Goal: Information Seeking & Learning: Learn about a topic

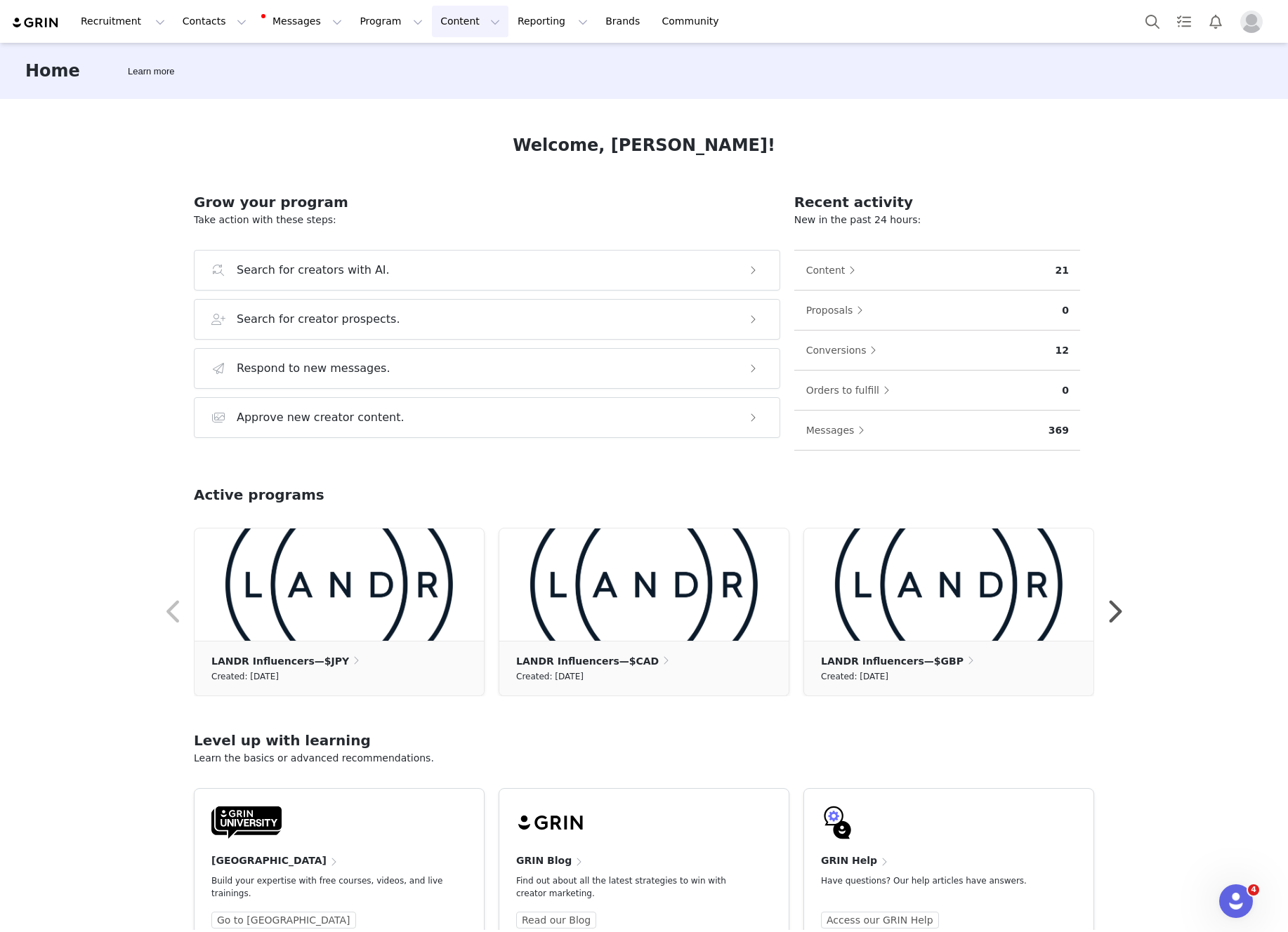
click at [442, 25] on button "Content Content" at bounding box center [469, 21] width 77 height 31
click at [441, 62] on p "Creator Content" at bounding box center [453, 62] width 79 height 15
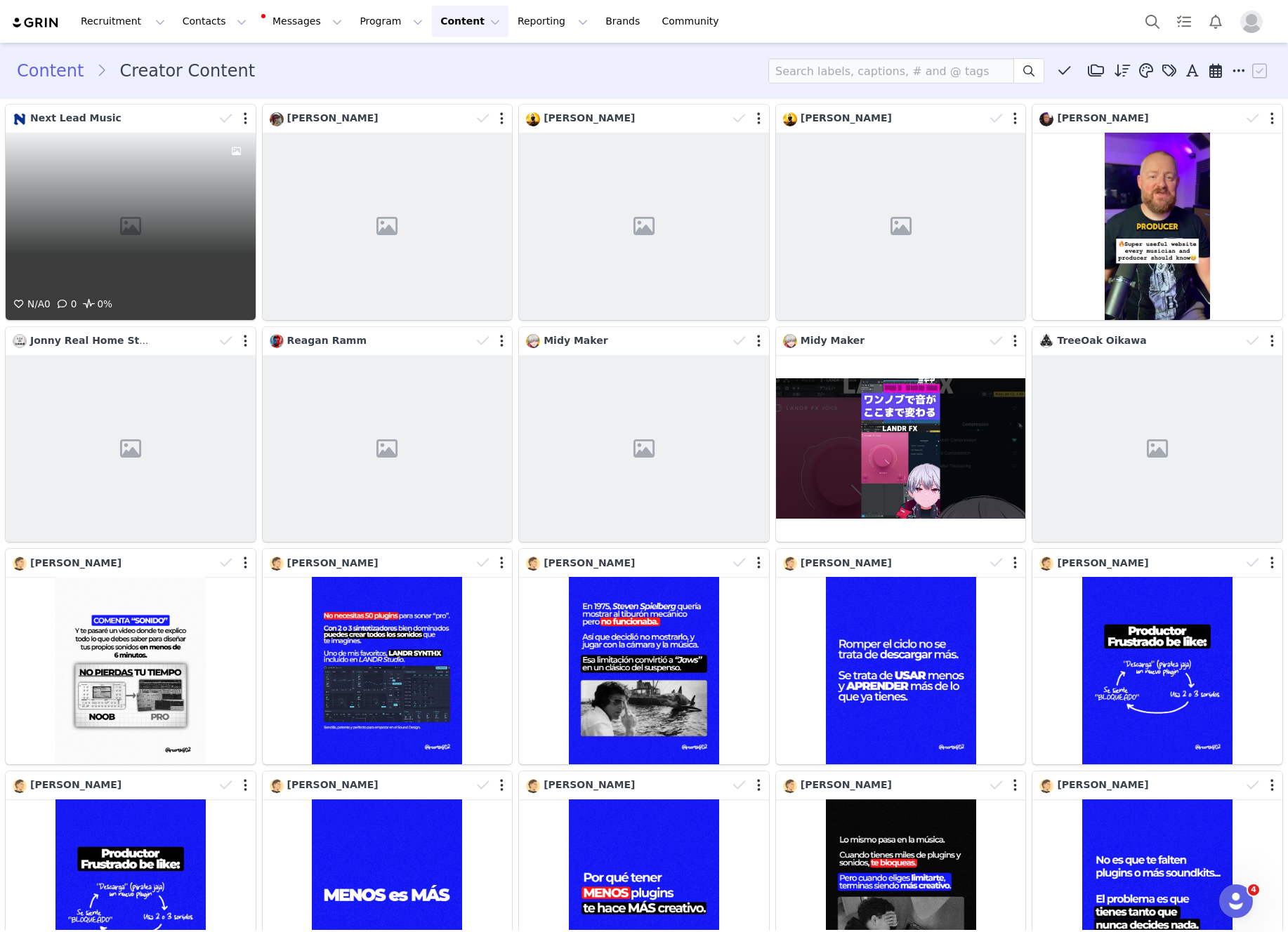
click at [212, 199] on div "N/A 0 0 0%" at bounding box center [131, 226] width 250 height 187
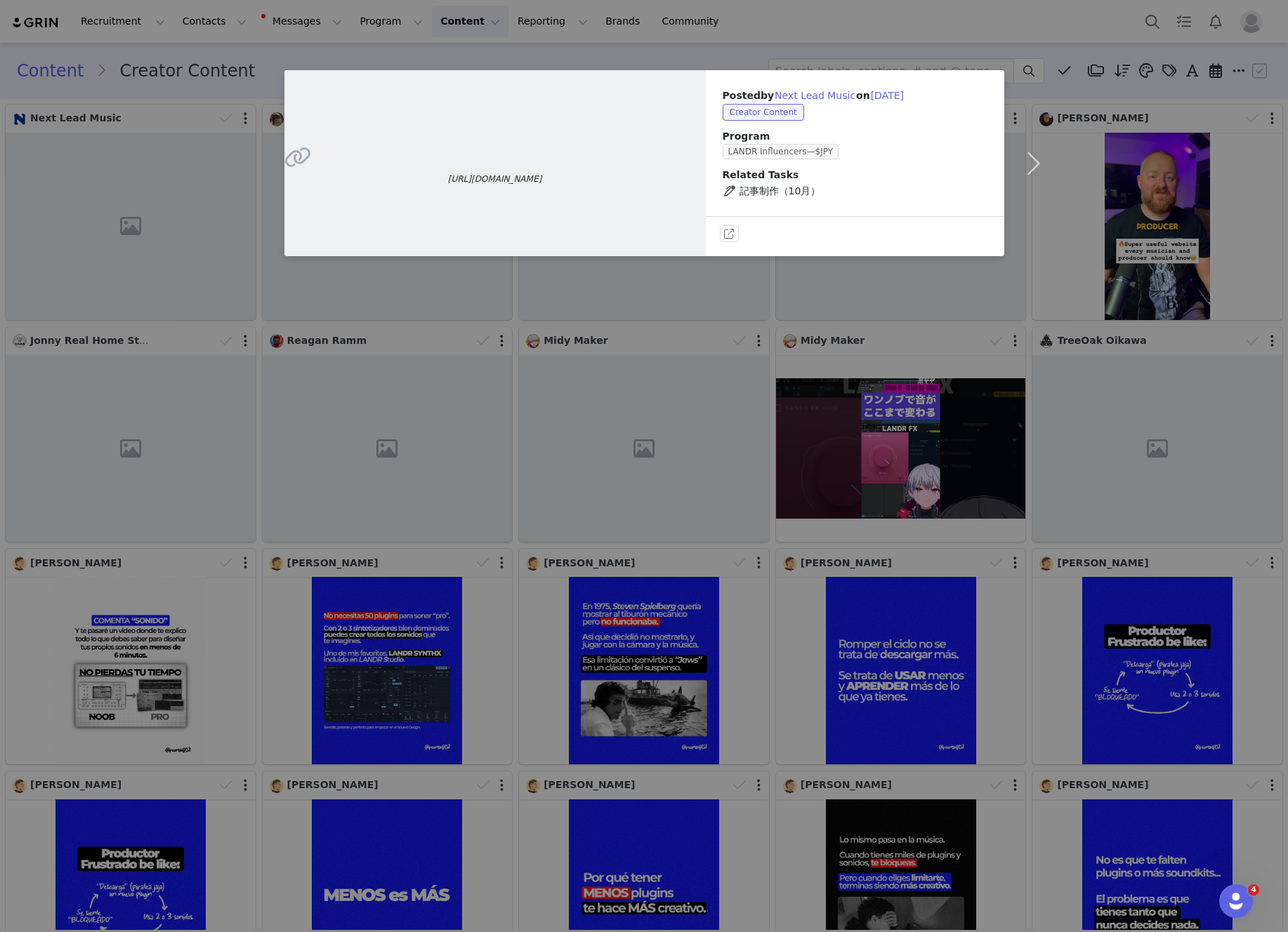
click at [700, 33] on div "[URL][DOMAIN_NAME] Posted by Next Lead Music on [DATE] Creator Content Program …" at bounding box center [644, 466] width 1288 height 932
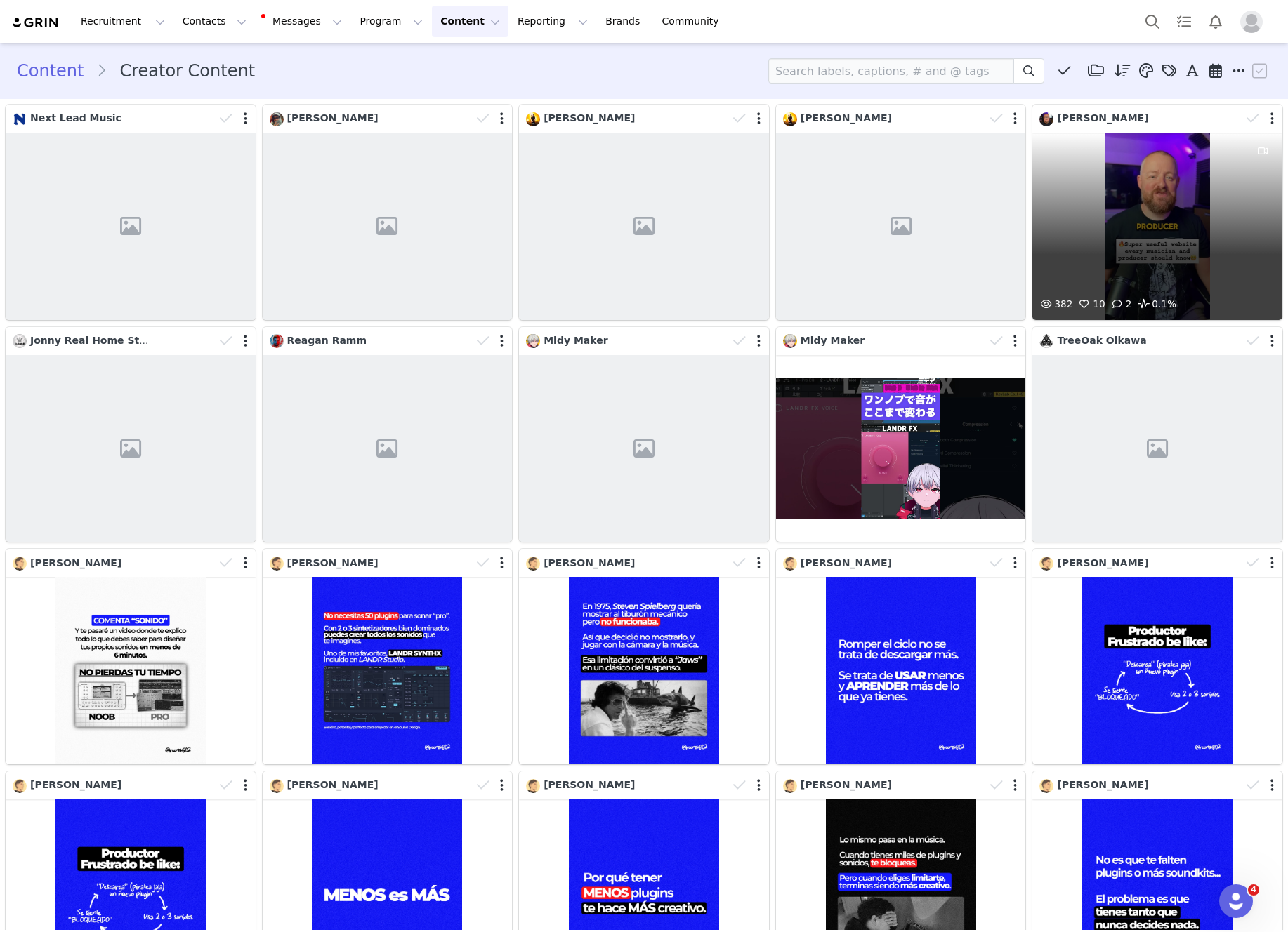
click at [1108, 194] on div "382 10 2 0.1%" at bounding box center [1157, 226] width 250 height 187
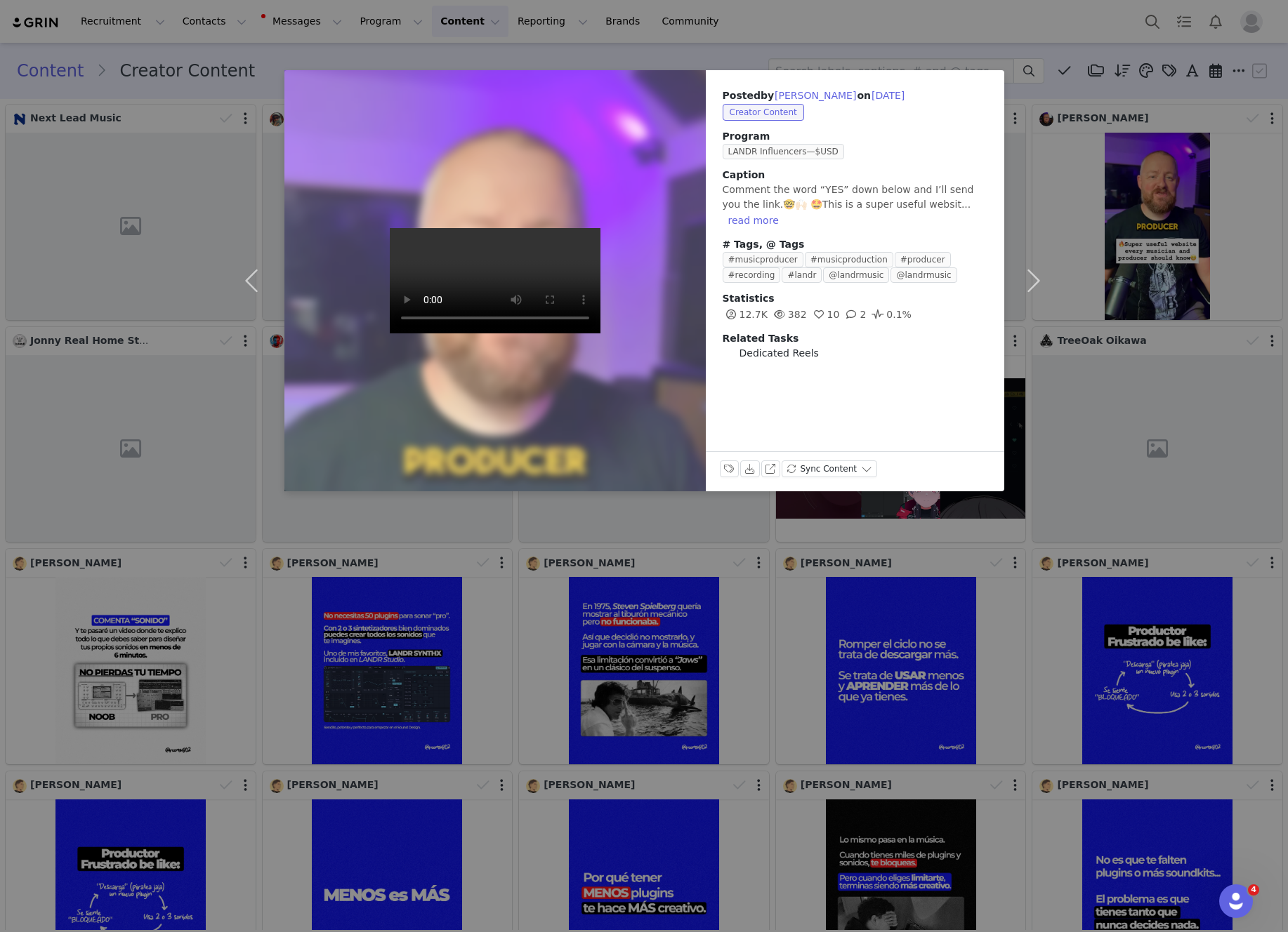
click at [847, 29] on div "Posted by [PERSON_NAME] on [DATE] Creator Content Program LANDR Influencers—$US…" at bounding box center [644, 466] width 1288 height 932
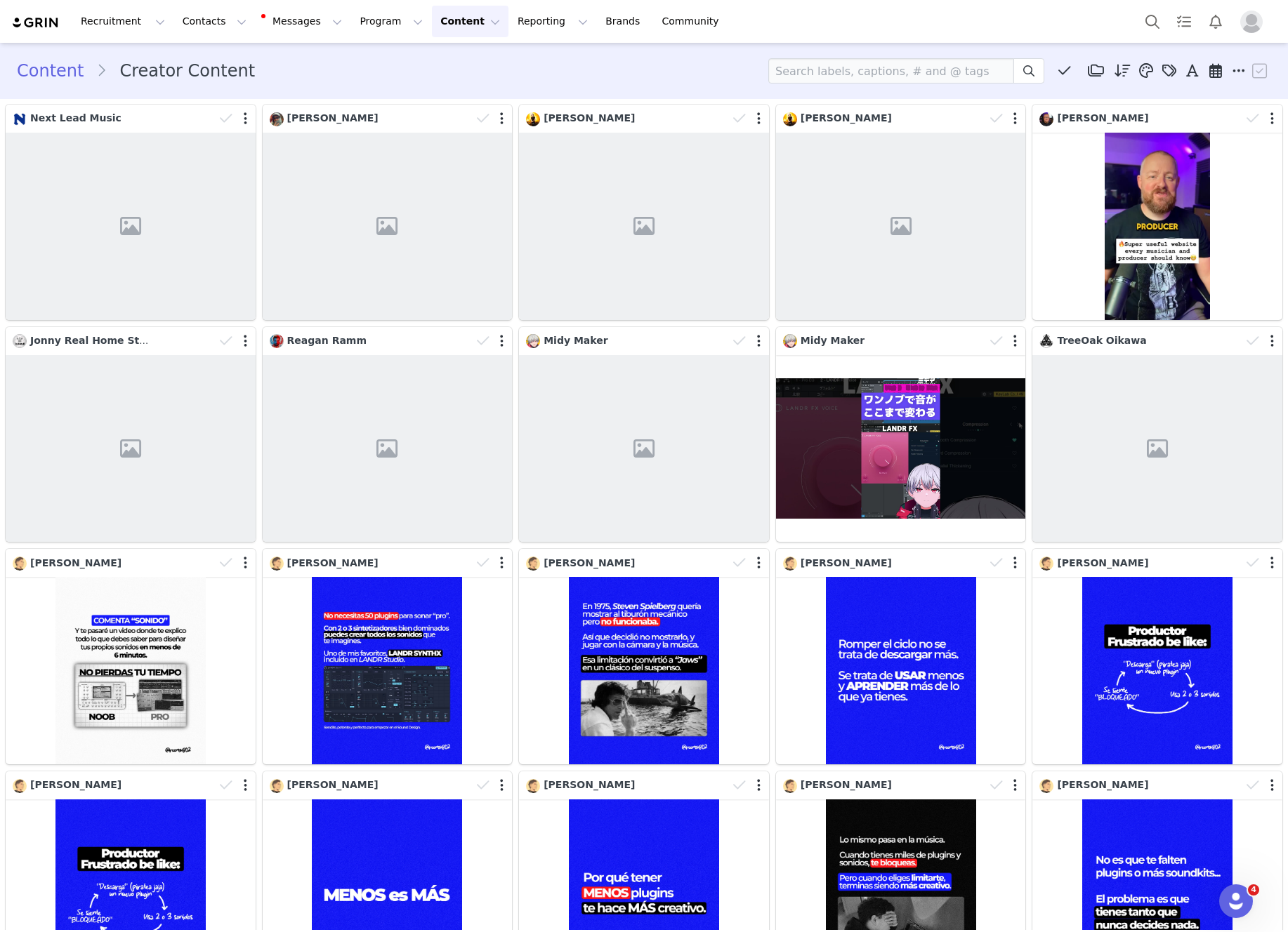
click at [37, 18] on img at bounding box center [36, 23] width 49 height 13
